Goal: Book appointment/travel/reservation

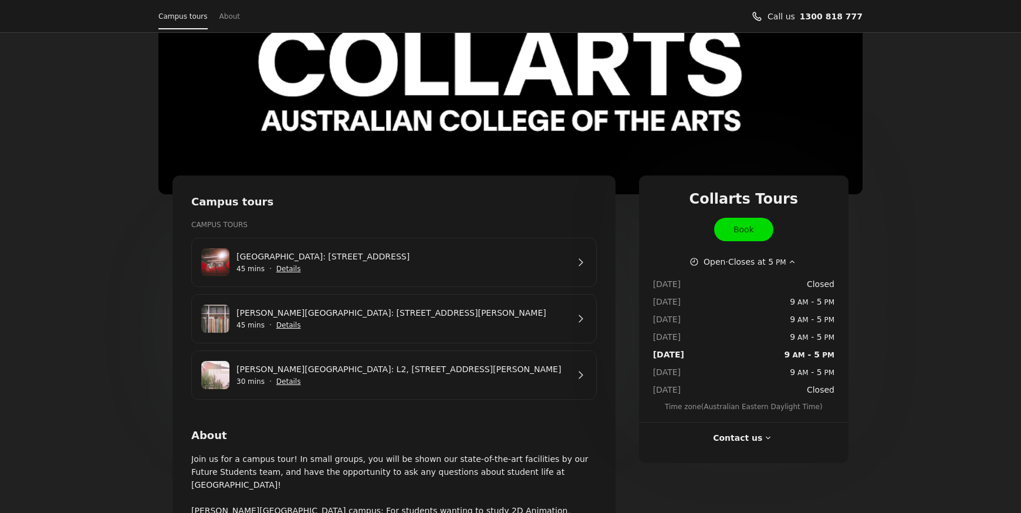
click at [332, 319] on link "[PERSON_NAME][GEOGRAPHIC_DATA]: [STREET_ADDRESS][PERSON_NAME]" at bounding box center [402, 312] width 332 height 13
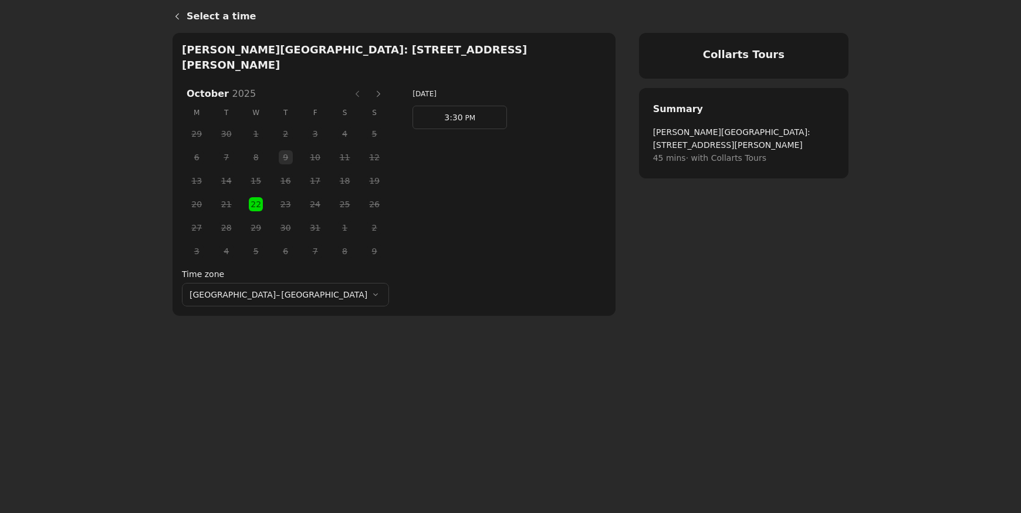
click at [435, 106] on link "3:30 PM" at bounding box center [460, 117] width 94 height 23
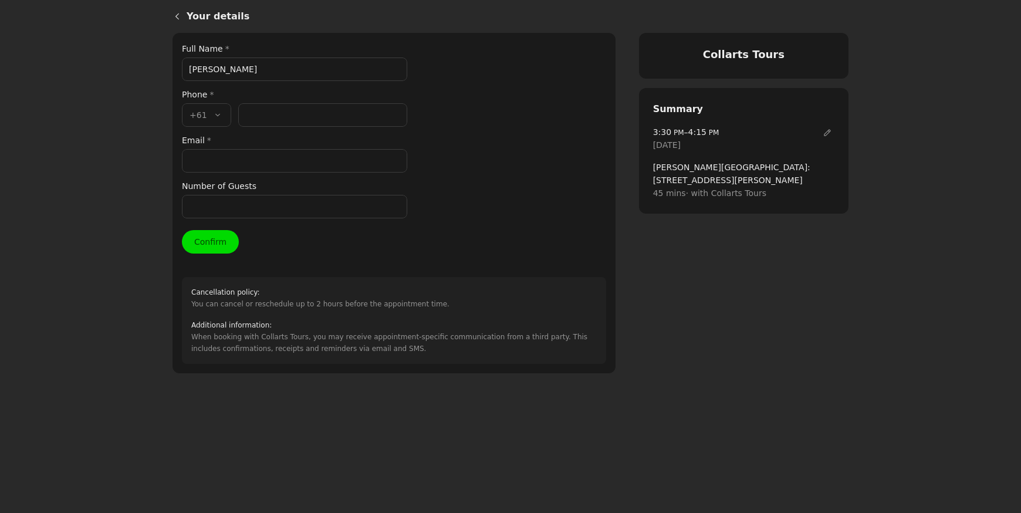
type input "Matthew Contes"
click at [222, 160] on input "Email *" at bounding box center [294, 160] width 225 height 23
paste input "retzmat@hotmail.com"
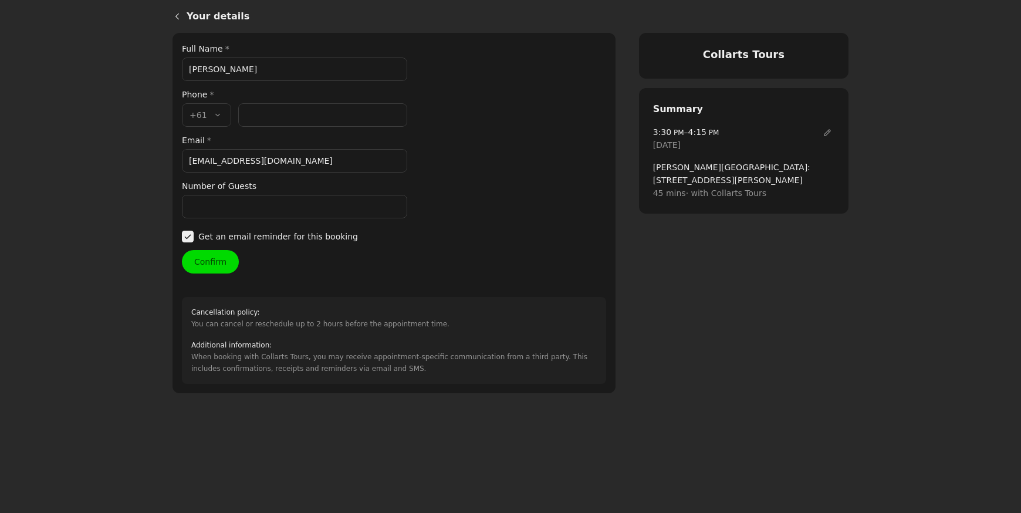
type input "retzmat@hotmail.com"
click at [265, 113] on input "Phone number *" at bounding box center [322, 114] width 169 height 23
paste input "448 286 010"
type input "448 286 010"
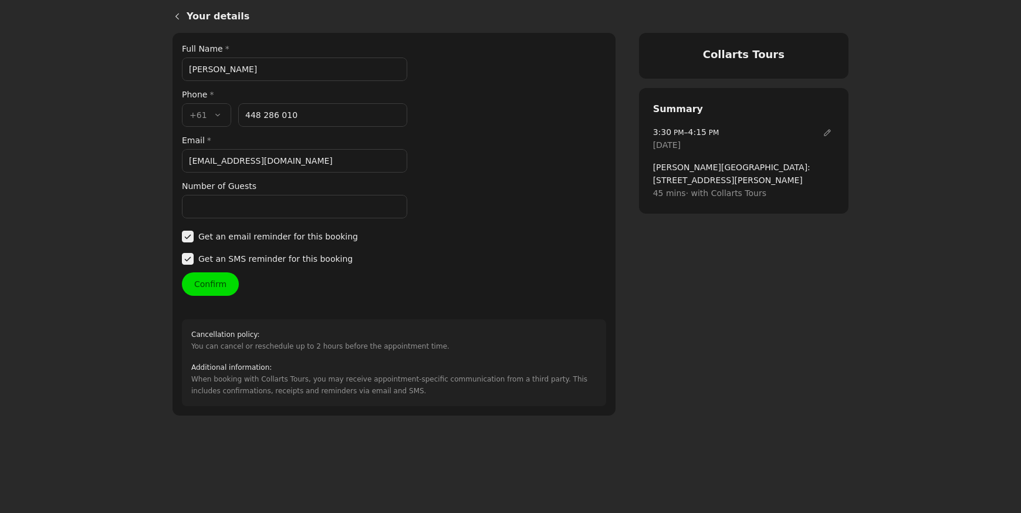
click at [208, 282] on button "Confirm" at bounding box center [210, 283] width 57 height 23
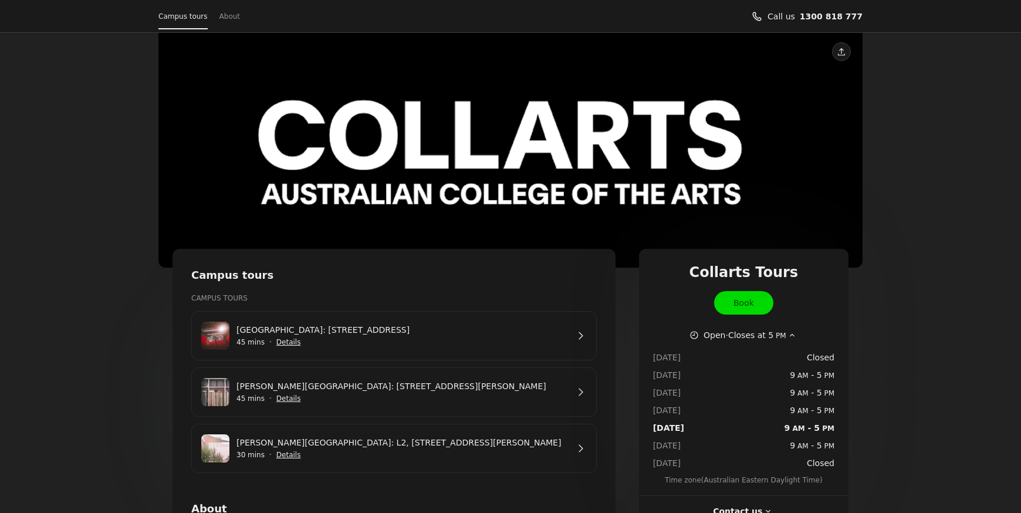
click at [415, 393] on link "[PERSON_NAME][GEOGRAPHIC_DATA]: [STREET_ADDRESS][PERSON_NAME]" at bounding box center [402, 386] width 332 height 13
